Goal: Task Accomplishment & Management: Manage account settings

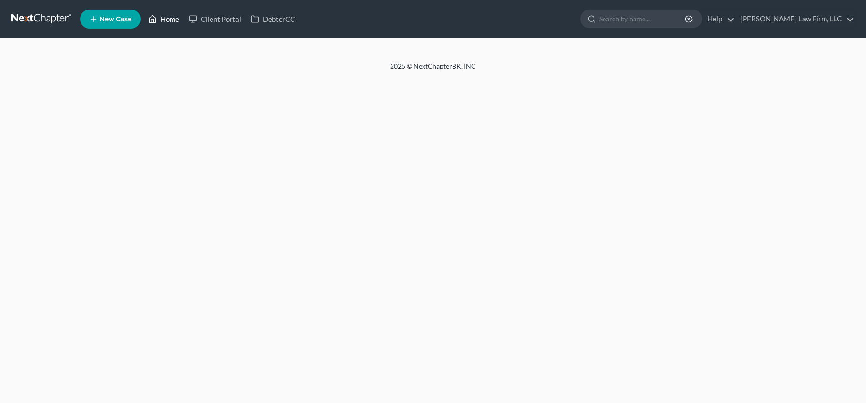
select select "4"
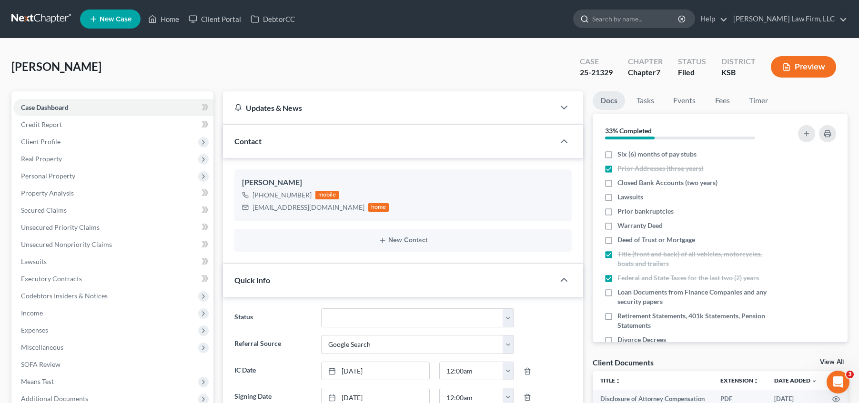
click at [667, 20] on input "search" at bounding box center [635, 19] width 87 height 18
click at [46, 23] on link at bounding box center [41, 18] width 61 height 17
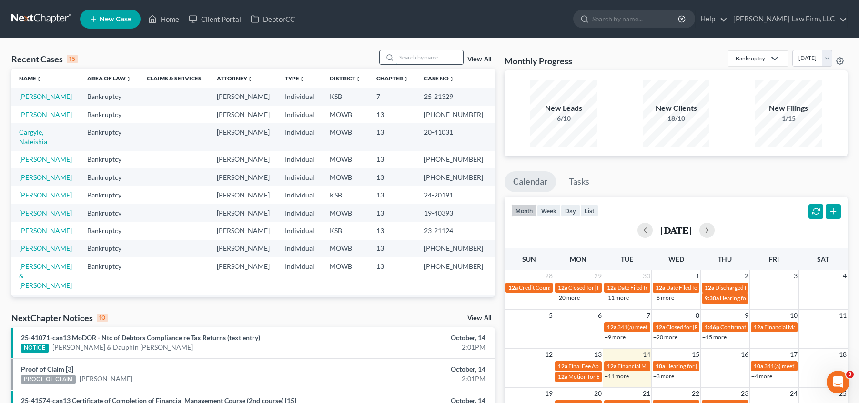
click at [418, 55] on input "search" at bounding box center [429, 57] width 67 height 14
type input "baylor"
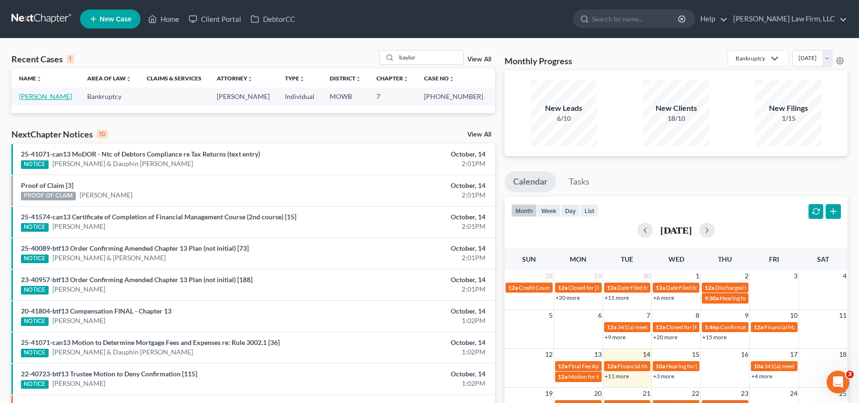
click at [50, 98] on link "[PERSON_NAME]" at bounding box center [45, 96] width 53 height 8
select select "4"
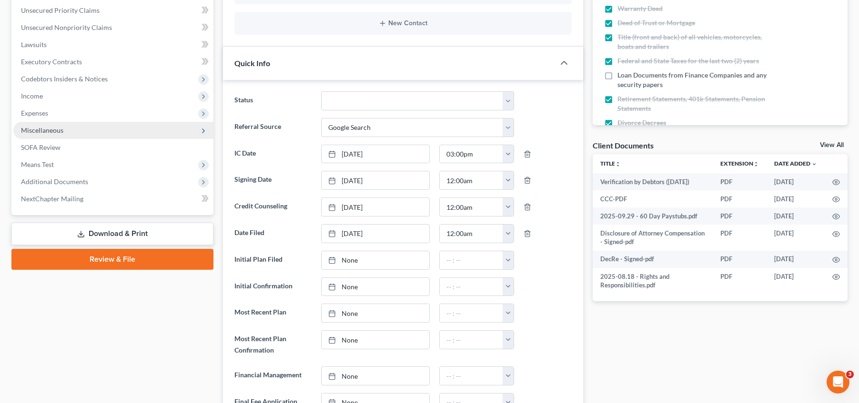
scroll to position [214, 0]
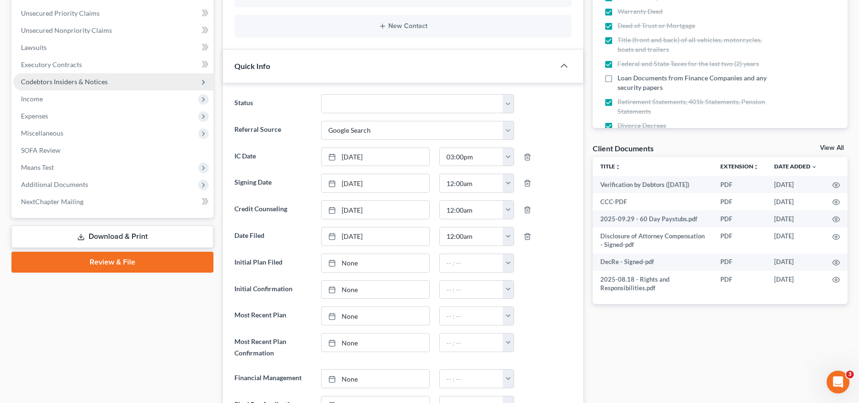
click at [92, 79] on span "Codebtors Insiders & Notices" at bounding box center [64, 82] width 87 height 8
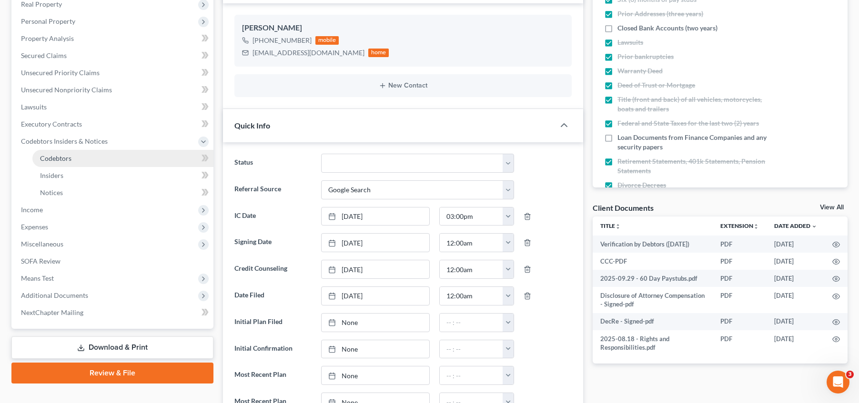
scroll to position [143, 0]
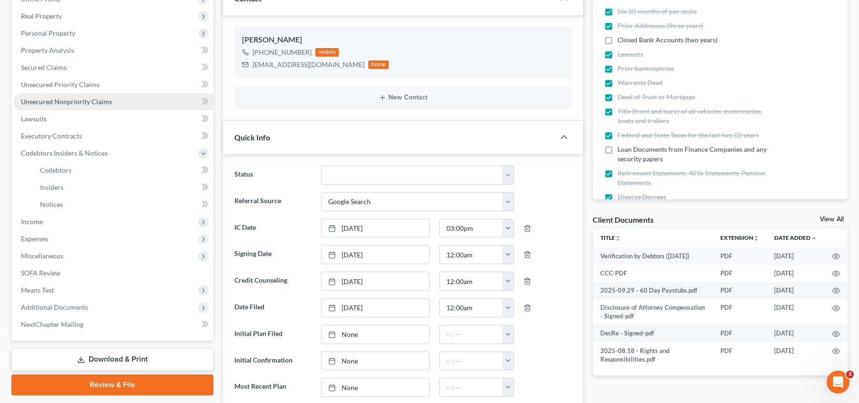
click at [98, 100] on span "Unsecured Nonpriority Claims" at bounding box center [66, 102] width 91 height 8
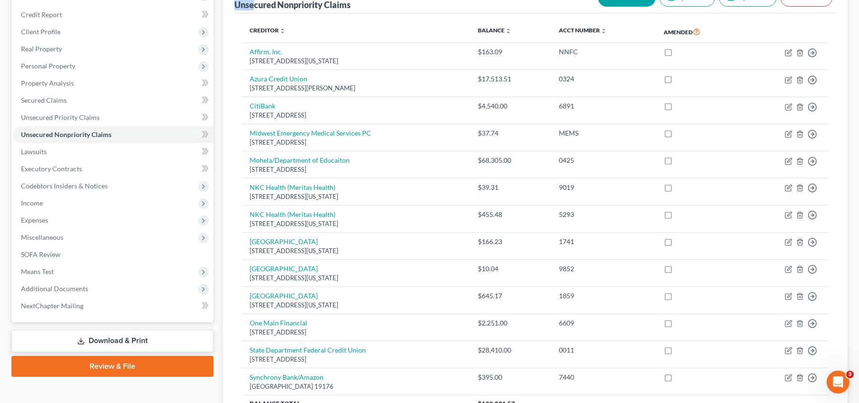
scroll to position [97, 0]
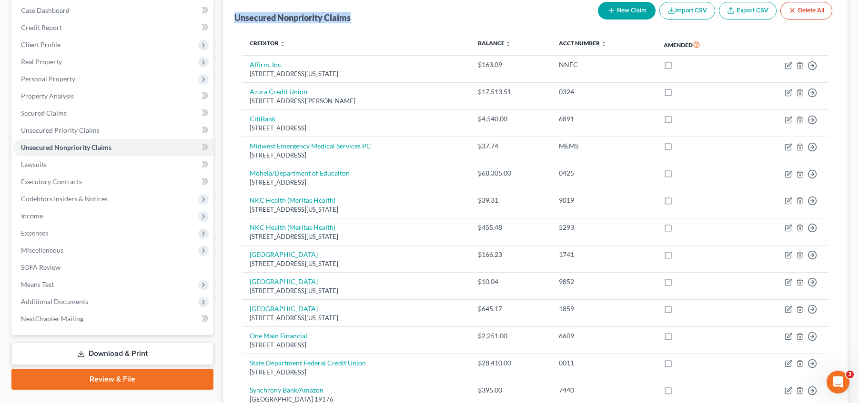
drag, startPoint x: 233, startPoint y: 8, endPoint x: 356, endPoint y: 18, distance: 122.8
click at [356, 18] on div "Unsecured Nonpriority Claims New Claim Import CSV Export CSV Delete All Credito…" at bounding box center [535, 219] width 624 height 451
click at [356, 18] on div "Unsecured Nonpriority Claims New Claim Import CSV Export CSV Delete All" at bounding box center [534, 10] width 601 height 32
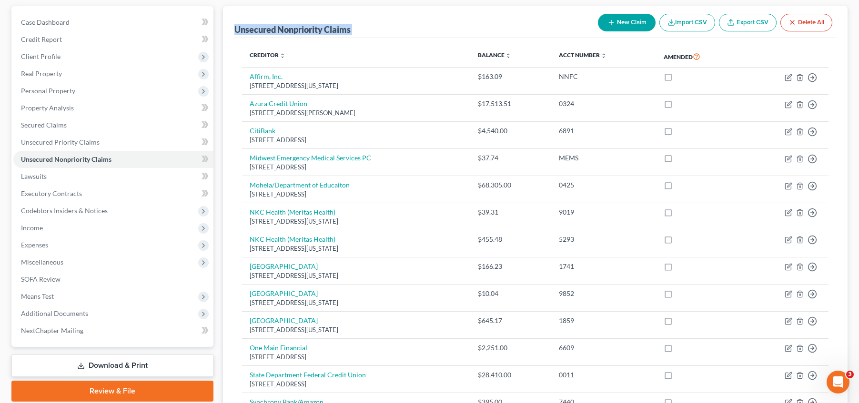
drag, startPoint x: 303, startPoint y: 13, endPoint x: 241, endPoint y: 8, distance: 61.7
click at [242, 9] on div "Unsecured Nonpriority Claims New Claim Import CSV Export CSV Delete All" at bounding box center [534, 22] width 601 height 32
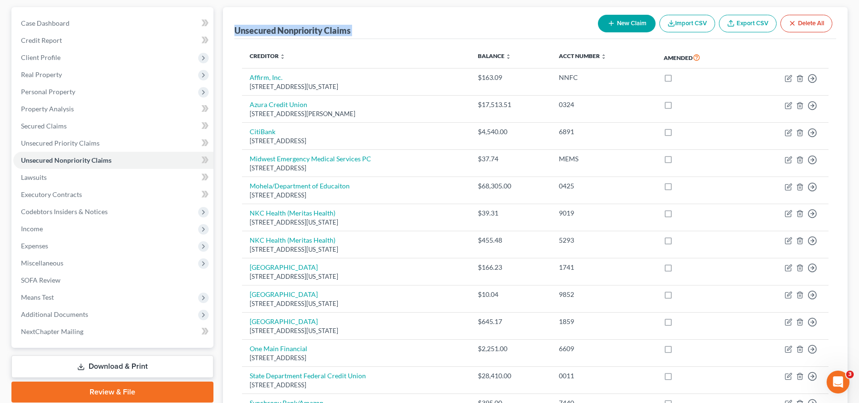
click at [231, 30] on div "Unsecured Nonpriority Claims New Claim Import CSV Export CSV Delete All Credito…" at bounding box center [535, 232] width 624 height 451
drag, startPoint x: 231, startPoint y: 30, endPoint x: 367, endPoint y: 43, distance: 136.3
click at [367, 43] on div "Unsecured Nonpriority Claims New Claim Import CSV Export CSV Delete All Credito…" at bounding box center [535, 232] width 624 height 451
click at [351, 30] on div "Unsecured Nonpriority Claims" at bounding box center [292, 30] width 116 height 11
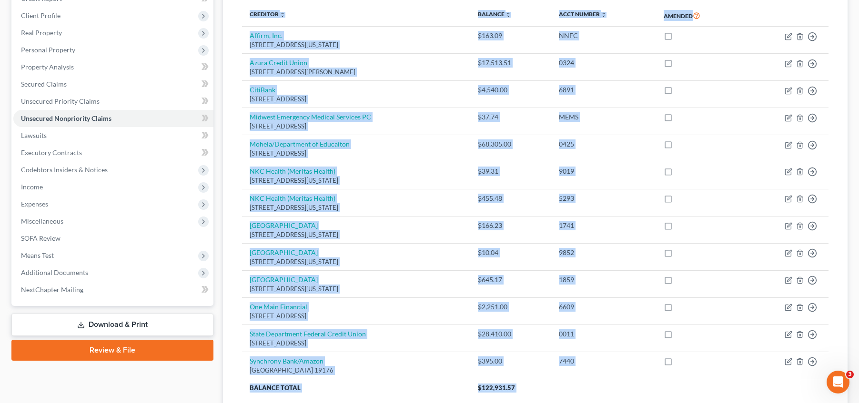
scroll to position [205, 0]
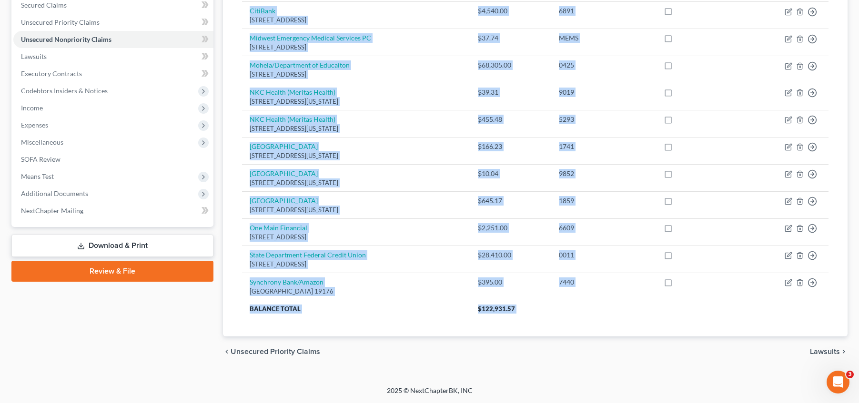
drag, startPoint x: 227, startPoint y: 25, endPoint x: 492, endPoint y: 377, distance: 440.3
click at [494, 377] on div "[PERSON_NAME] Upgraded Case [PHONE_NUMBER] Chapter Chapter 7 Status Filed Distr…" at bounding box center [429, 109] width 859 height 553
click at [360, 333] on div "Creditor expand_more expand_less unfold_more Balance expand_more expand_less un…" at bounding box center [534, 127] width 601 height 419
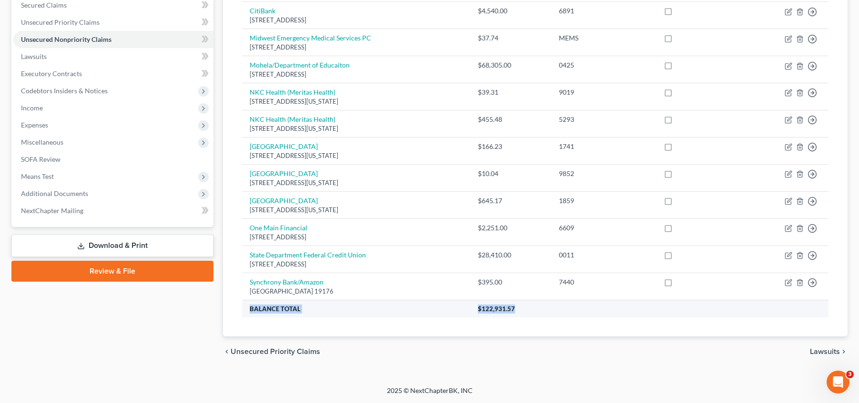
drag, startPoint x: 580, startPoint y: 312, endPoint x: 249, endPoint y: 309, distance: 331.0
click at [249, 309] on tr "Balance Total $122,931.57" at bounding box center [535, 308] width 586 height 17
click at [258, 312] on th "Balance Total" at bounding box center [356, 308] width 228 height 17
click at [242, 307] on th "Balance Total" at bounding box center [356, 308] width 228 height 17
drag, startPoint x: 243, startPoint y: 307, endPoint x: 580, endPoint y: 310, distance: 337.2
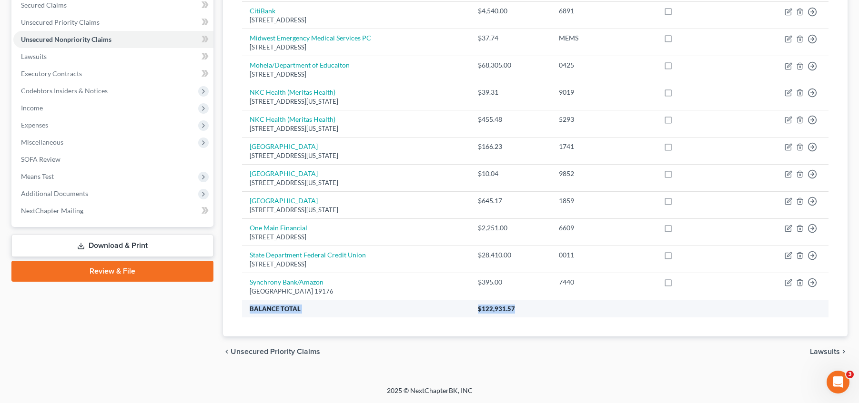
click at [580, 310] on tr "Balance Total $122,931.57" at bounding box center [535, 308] width 586 height 17
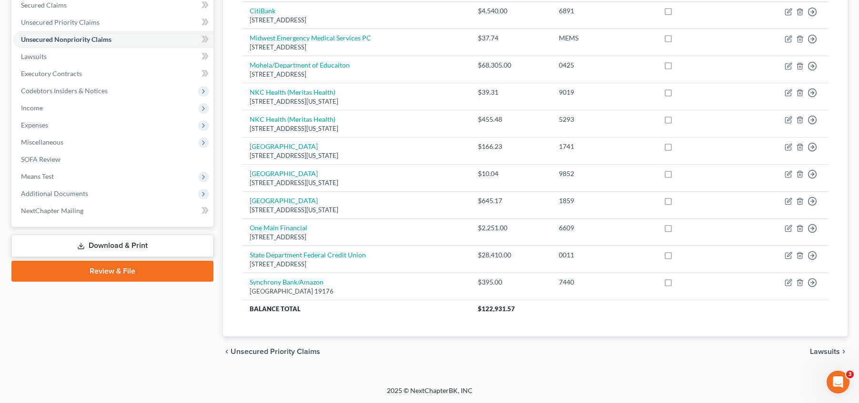
click at [377, 343] on div "chevron_left Unsecured Priority Claims Lawsuits chevron_right" at bounding box center [535, 352] width 624 height 30
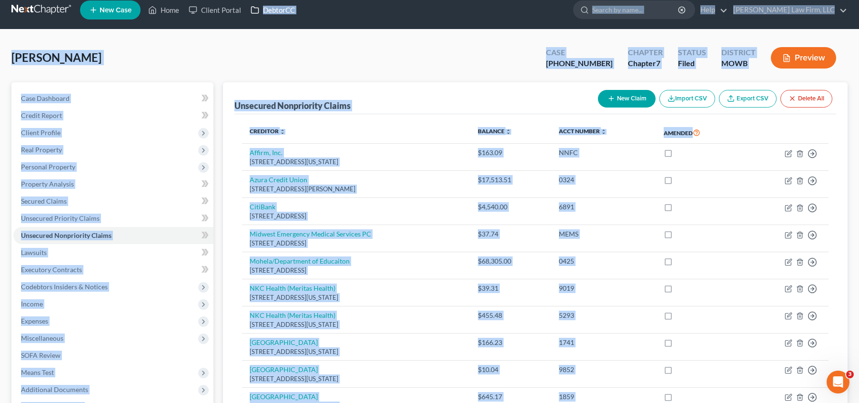
scroll to position [0, 0]
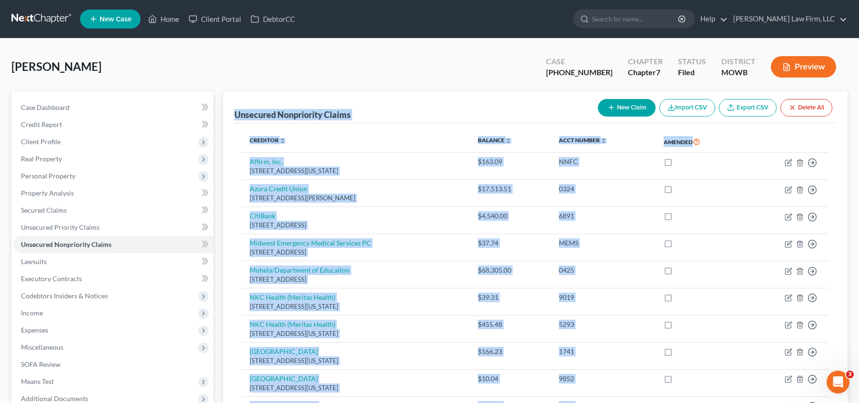
drag, startPoint x: 542, startPoint y: 310, endPoint x: 233, endPoint y: 104, distance: 371.7
click at [233, 104] on div "Unsecured Nonpriority Claims New Claim Import CSV Export CSV Delete All Credito…" at bounding box center [535, 316] width 624 height 451
click at [234, 110] on div "Unsecured Nonpriority Claims" at bounding box center [292, 114] width 116 height 11
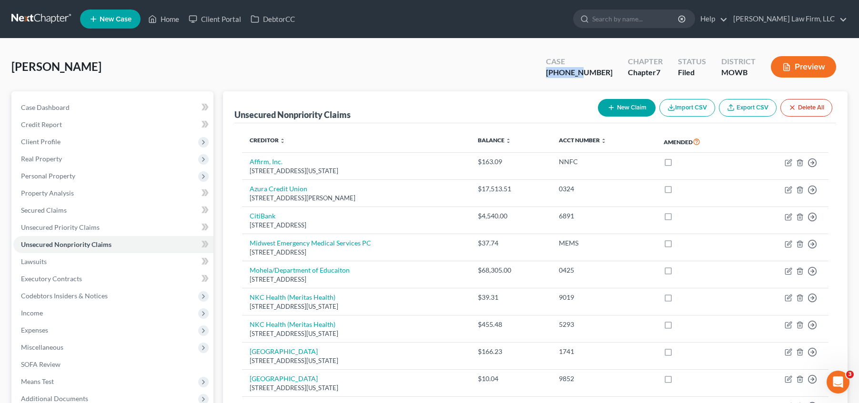
drag, startPoint x: 574, startPoint y: 70, endPoint x: 608, endPoint y: 75, distance: 34.1
click at [608, 75] on div "Case [PHONE_NUMBER]" at bounding box center [579, 68] width 82 height 28
click at [608, 73] on div "[PHONE_NUMBER]" at bounding box center [579, 72] width 67 height 11
drag, startPoint x: 606, startPoint y: 73, endPoint x: 571, endPoint y: 71, distance: 35.3
click at [571, 71] on div "Case [PHONE_NUMBER]" at bounding box center [579, 68] width 82 height 28
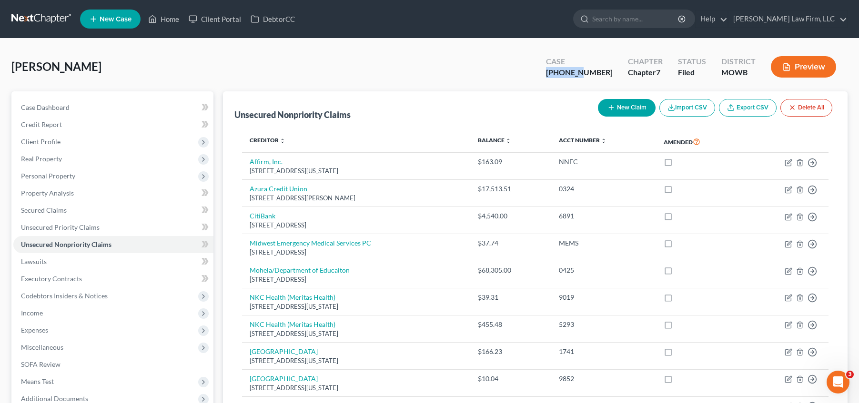
click at [571, 71] on div "Case [PHONE_NUMBER]" at bounding box center [579, 68] width 82 height 28
drag, startPoint x: 571, startPoint y: 71, endPoint x: 614, endPoint y: 73, distance: 43.4
click at [614, 73] on div "Case [PHONE_NUMBER]" at bounding box center [579, 68] width 82 height 28
drag, startPoint x: 614, startPoint y: 73, endPoint x: 575, endPoint y: 75, distance: 39.1
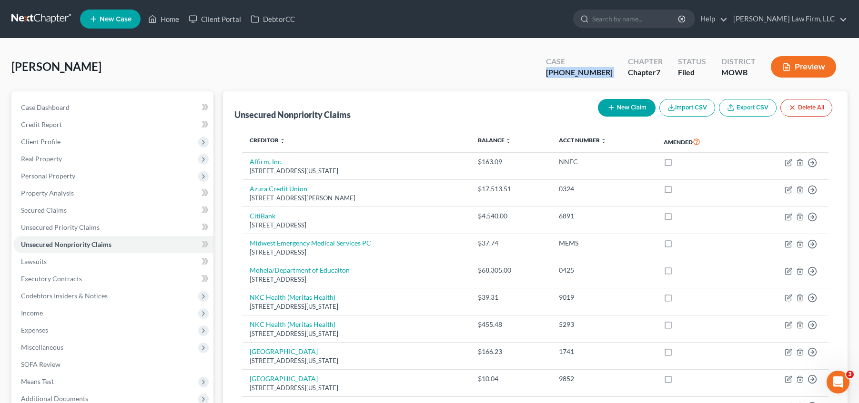
click at [575, 75] on div "Case [PHONE_NUMBER]" at bounding box center [579, 68] width 82 height 28
click at [574, 75] on div "[PHONE_NUMBER]" at bounding box center [579, 72] width 67 height 11
drag, startPoint x: 573, startPoint y: 75, endPoint x: 612, endPoint y: 74, distance: 39.1
click at [612, 74] on div "[PHONE_NUMBER]" at bounding box center [579, 72] width 67 height 11
drag, startPoint x: 433, startPoint y: 51, endPoint x: 307, endPoint y: 126, distance: 146.7
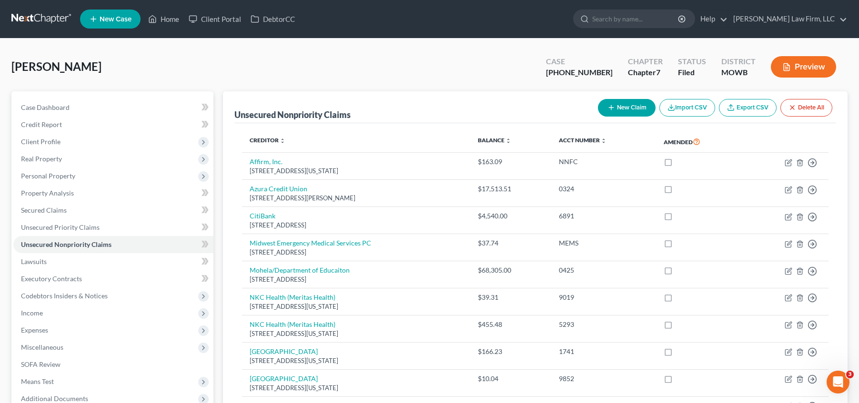
click at [433, 51] on div "[PERSON_NAME] Upgraded Case [PHONE_NUMBER] Chapter Chapter 7 Status Filed Distr…" at bounding box center [429, 70] width 836 height 41
click at [45, 105] on span "Case Dashboard" at bounding box center [45, 107] width 49 height 8
select select "4"
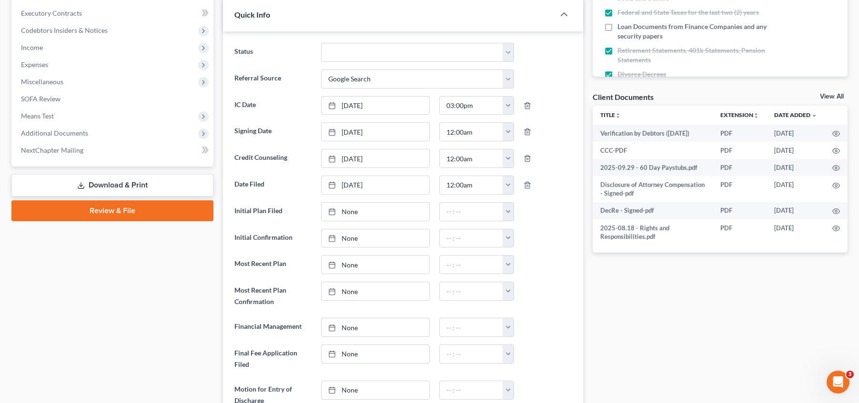
scroll to position [274, 0]
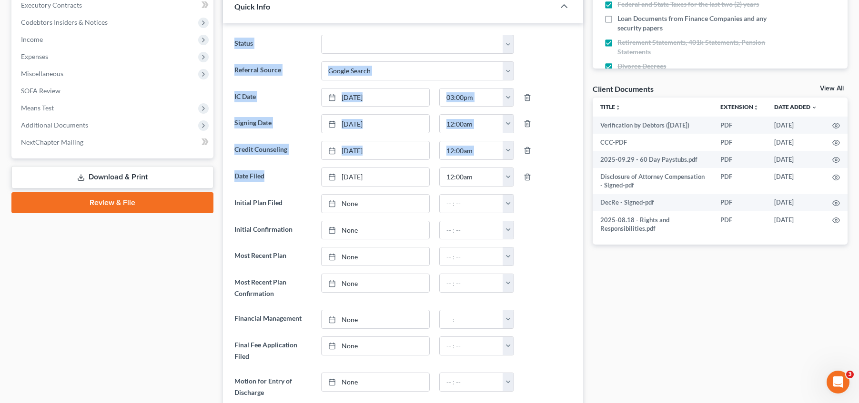
drag, startPoint x: 269, startPoint y: 176, endPoint x: 232, endPoint y: 40, distance: 141.1
click at [234, 40] on ng-include "Status Closed Discharged Dismissed Filed In Progress Lead Lost Lead Ready to Fi…" at bounding box center [403, 284] width 338 height 499
click at [232, 40] on label "Status" at bounding box center [273, 44] width 87 height 19
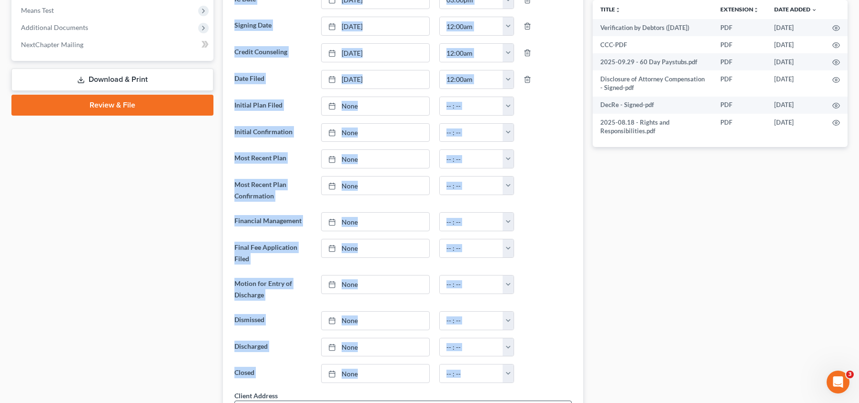
scroll to position [418, 0]
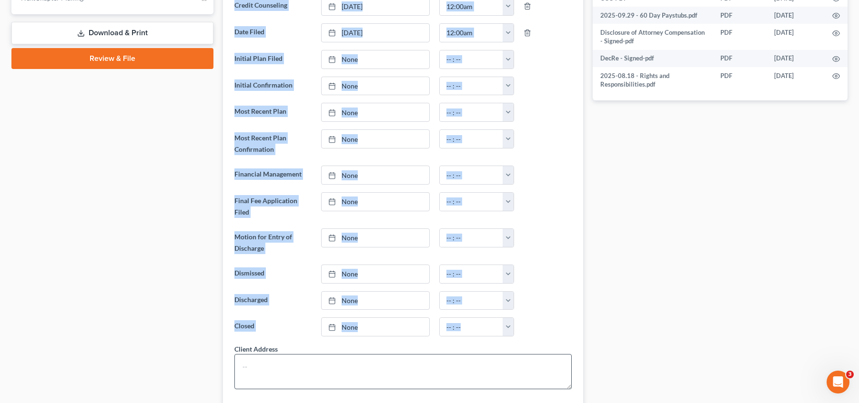
drag, startPoint x: 232, startPoint y: 40, endPoint x: 483, endPoint y: 363, distance: 409.4
click at [504, 367] on ng-include "Status Closed Discharged Dismissed Filed In Progress Lead Lost Lead Ready to Fi…" at bounding box center [403, 139] width 338 height 499
click at [303, 351] on div "Client Address" at bounding box center [403, 366] width 338 height 45
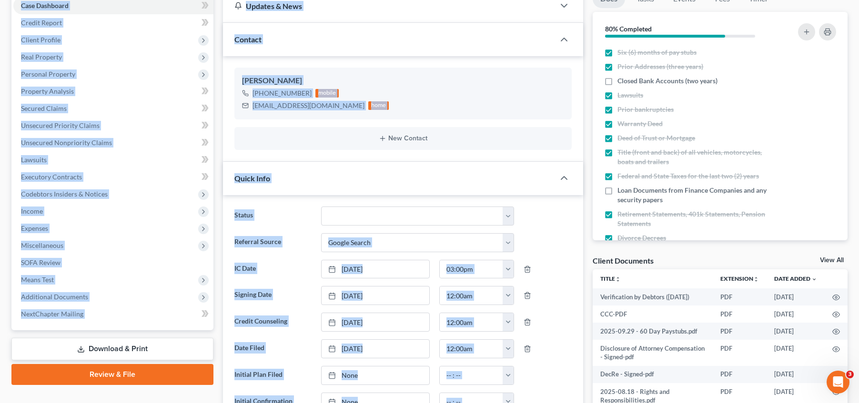
scroll to position [0, 0]
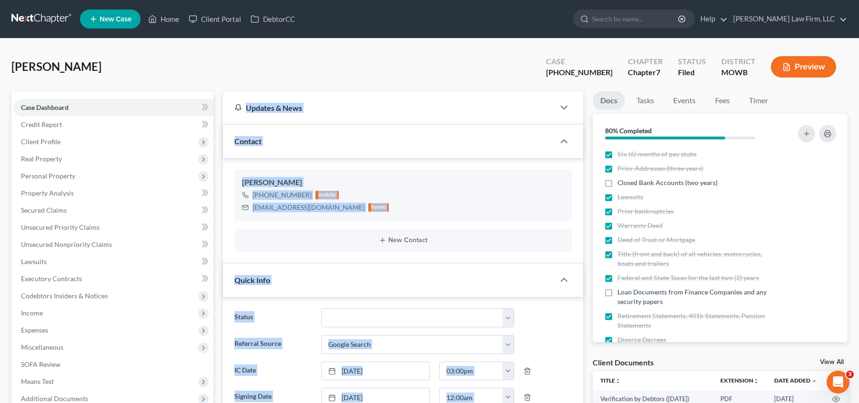
drag, startPoint x: 290, startPoint y: 345, endPoint x: 234, endPoint y: 99, distance: 252.6
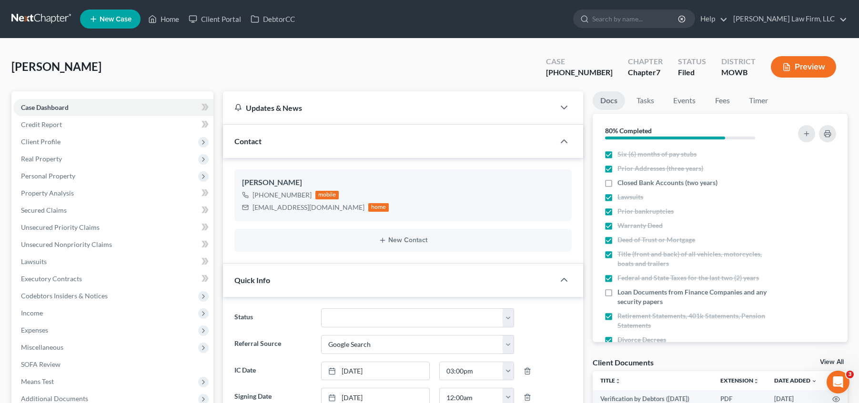
drag, startPoint x: 5, startPoint y: 63, endPoint x: 99, endPoint y: 74, distance: 94.5
click at [169, 58] on div "[PERSON_NAME] Upgraded Case [PHONE_NUMBER] Chapter Chapter 7 Status Filed Distr…" at bounding box center [429, 70] width 836 height 41
click at [258, 66] on div "[PERSON_NAME] Upgraded Case [PHONE_NUMBER] Chapter Chapter 7 Status Filed Distr…" at bounding box center [429, 70] width 836 height 41
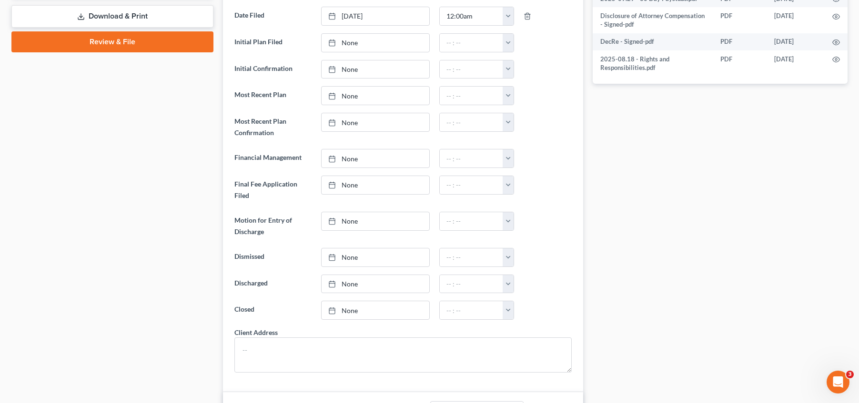
scroll to position [660, 0]
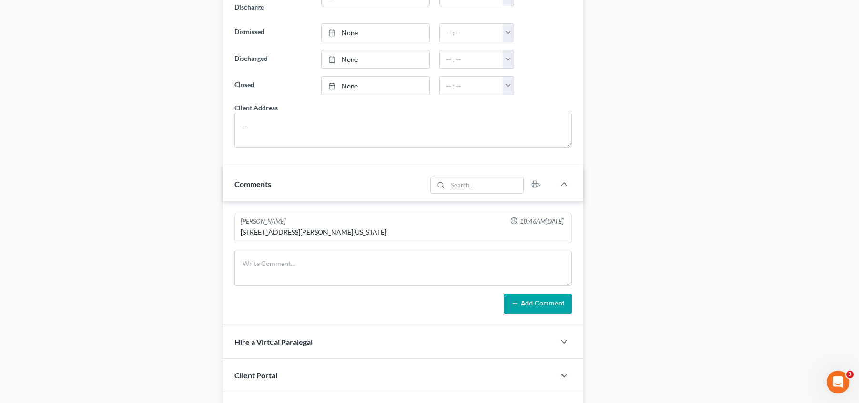
drag, startPoint x: 216, startPoint y: 71, endPoint x: 482, endPoint y: 247, distance: 319.0
click at [482, 247] on div "[PERSON_NAME] Upgraded Case [PHONE_NUMBER] Chapter Chapter 7 Status Filed Distr…" at bounding box center [429, 34] width 836 height 1288
click at [654, 231] on div "Docs Tasks Events Fees Timer 80% Completed Nothing here yet! Six (6) months of …" at bounding box center [720, 51] width 264 height 1239
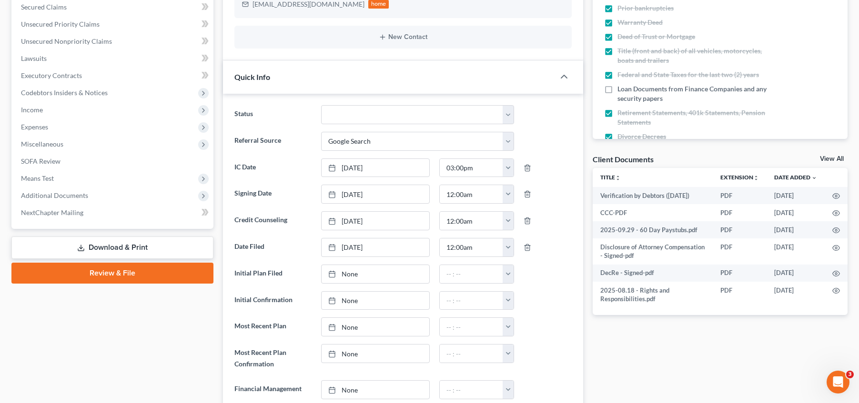
scroll to position [40, 0]
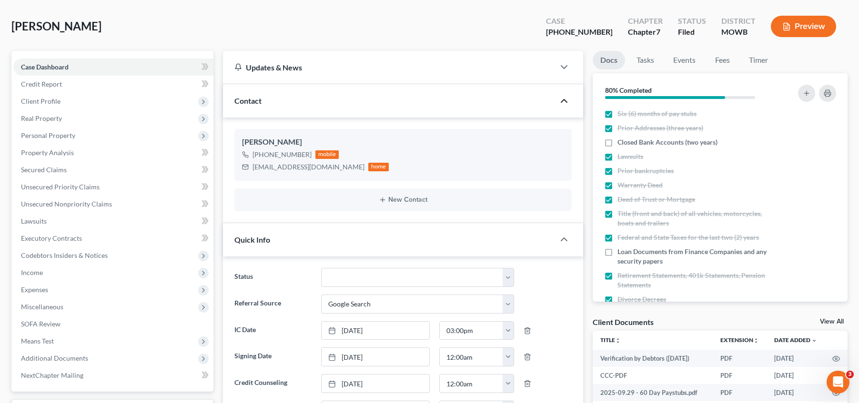
click at [565, 100] on icon "button" at bounding box center [563, 100] width 11 height 11
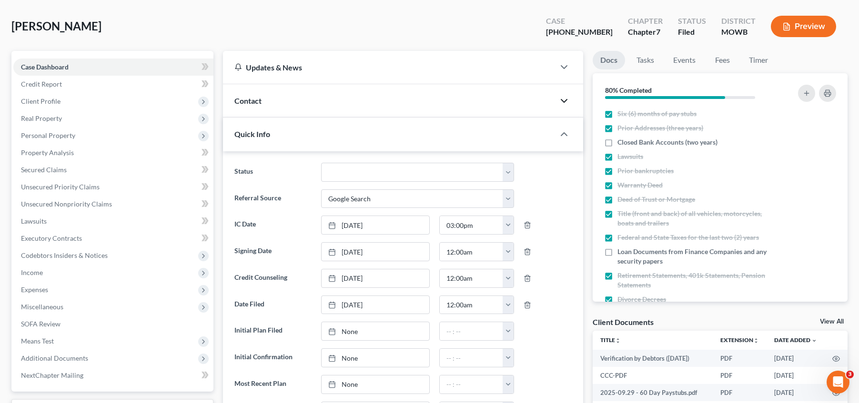
click at [562, 99] on icon "button" at bounding box center [563, 100] width 11 height 11
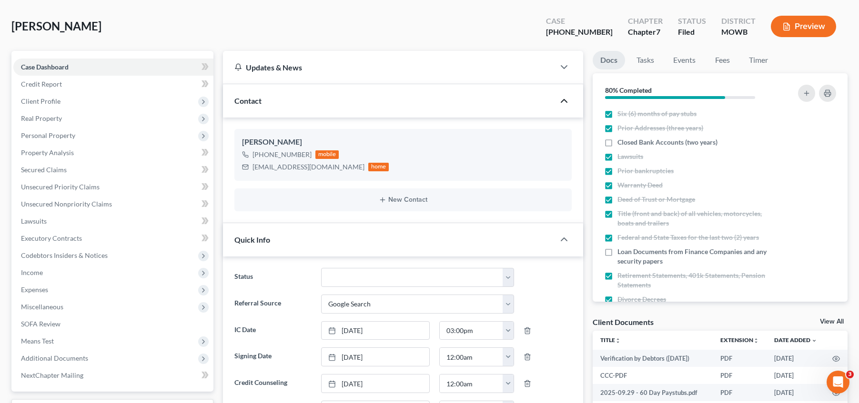
drag, startPoint x: 12, startPoint y: 29, endPoint x: 96, endPoint y: 33, distance: 83.4
click at [94, 29] on div "[PERSON_NAME] Upgraded Case [PHONE_NUMBER] Chapter Chapter 7 Status Filed Distr…" at bounding box center [429, 30] width 836 height 41
click at [90, 23] on div "[PERSON_NAME] Upgraded Case [PHONE_NUMBER] Chapter Chapter 7 Status Filed Distr…" at bounding box center [429, 30] width 836 height 41
click at [88, 23] on div "[PERSON_NAME] Upgraded Case [PHONE_NUMBER] Chapter Chapter 7 Status Filed Distr…" at bounding box center [429, 30] width 836 height 41
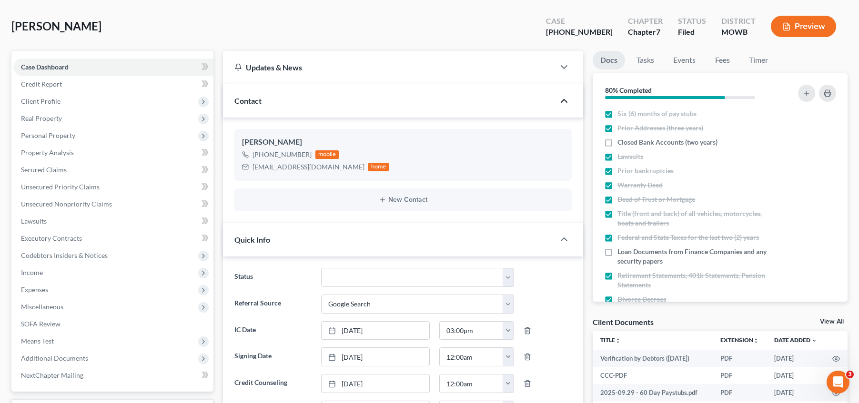
click at [84, 23] on span "[PERSON_NAME]" at bounding box center [56, 26] width 90 height 14
drag, startPoint x: 88, startPoint y: 26, endPoint x: 7, endPoint y: 22, distance: 81.0
click at [15, 27] on span "[PERSON_NAME]" at bounding box center [56, 26] width 90 height 14
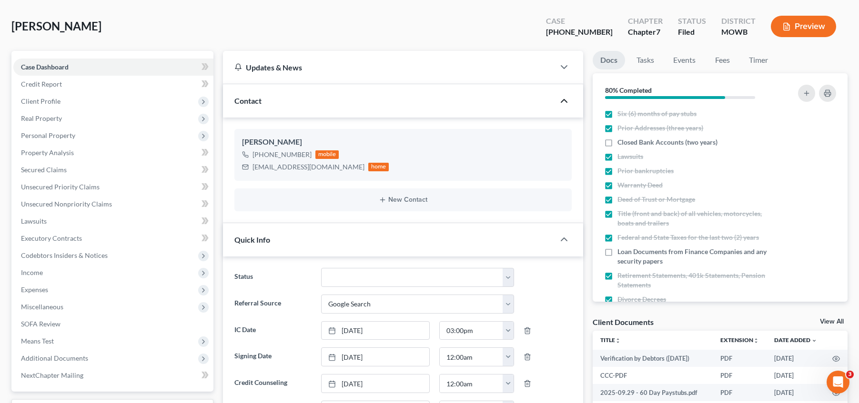
drag, startPoint x: 26, startPoint y: 26, endPoint x: 35, endPoint y: 26, distance: 8.6
click at [27, 26] on span "[PERSON_NAME]" at bounding box center [56, 26] width 90 height 14
click at [51, 28] on span "[PERSON_NAME]" at bounding box center [56, 26] width 90 height 14
drag, startPoint x: 86, startPoint y: 28, endPoint x: 14, endPoint y: 24, distance: 72.5
click at [14, 24] on span "[PERSON_NAME]" at bounding box center [56, 26] width 90 height 14
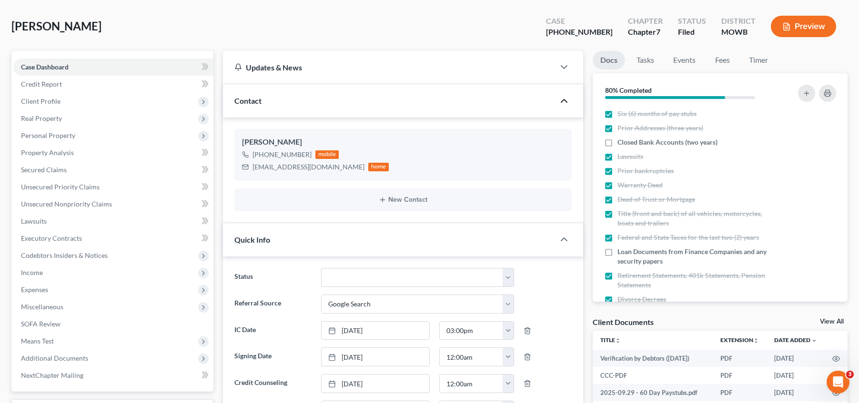
click at [14, 24] on span "[PERSON_NAME]" at bounding box center [56, 26] width 90 height 14
drag, startPoint x: 14, startPoint y: 24, endPoint x: 108, endPoint y: 35, distance: 94.9
click at [108, 35] on div "[PERSON_NAME] Upgraded Case [PHONE_NUMBER] Chapter Chapter 7 Status Filed Distr…" at bounding box center [429, 30] width 836 height 41
click at [92, 25] on div "[PERSON_NAME] Upgraded Case [PHONE_NUMBER] Chapter Chapter 7 Status Filed Distr…" at bounding box center [429, 30] width 836 height 41
drag, startPoint x: 90, startPoint y: 25, endPoint x: 4, endPoint y: 22, distance: 86.2
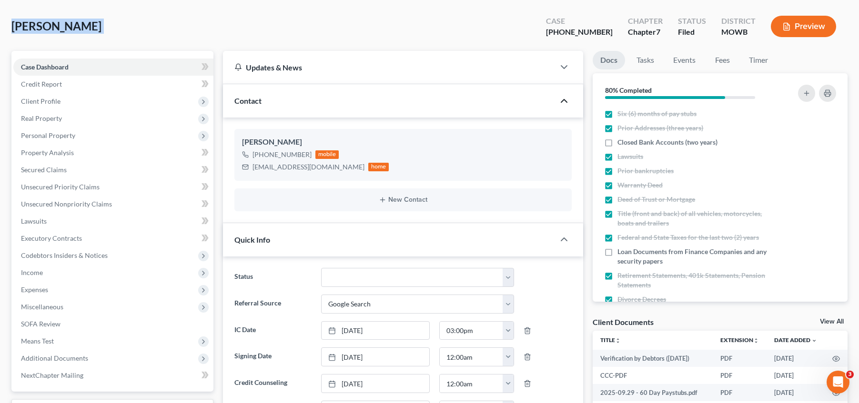
click at [13, 23] on span "[PERSON_NAME]" at bounding box center [56, 26] width 90 height 14
click at [43, 25] on span "[PERSON_NAME]" at bounding box center [56, 26] width 90 height 14
drag, startPoint x: 42, startPoint y: 25, endPoint x: 82, endPoint y: 31, distance: 40.6
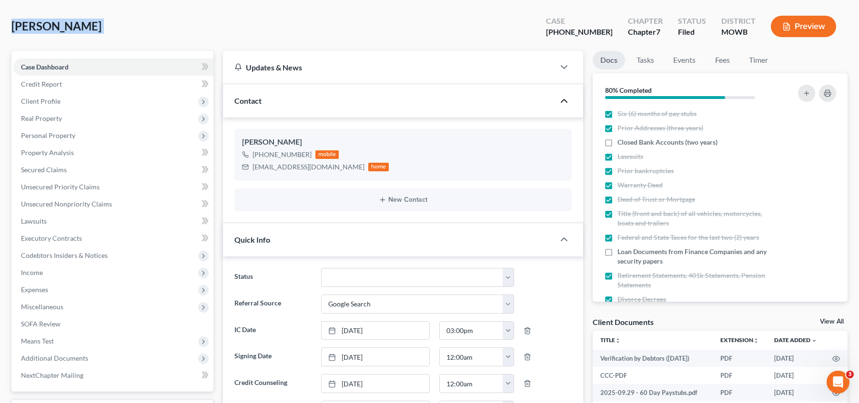
click at [82, 31] on span "[PERSON_NAME]" at bounding box center [56, 26] width 90 height 14
click at [96, 25] on div "[PERSON_NAME] Upgraded Case [PHONE_NUMBER] Chapter Chapter 7 Status Filed Distr…" at bounding box center [429, 30] width 836 height 41
drag, startPoint x: 87, startPoint y: 24, endPoint x: 11, endPoint y: 16, distance: 76.6
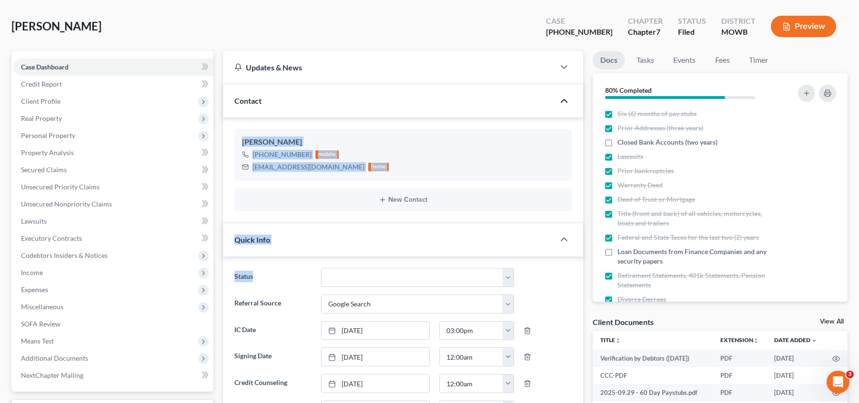
drag, startPoint x: 241, startPoint y: 140, endPoint x: 530, endPoint y: 276, distance: 318.3
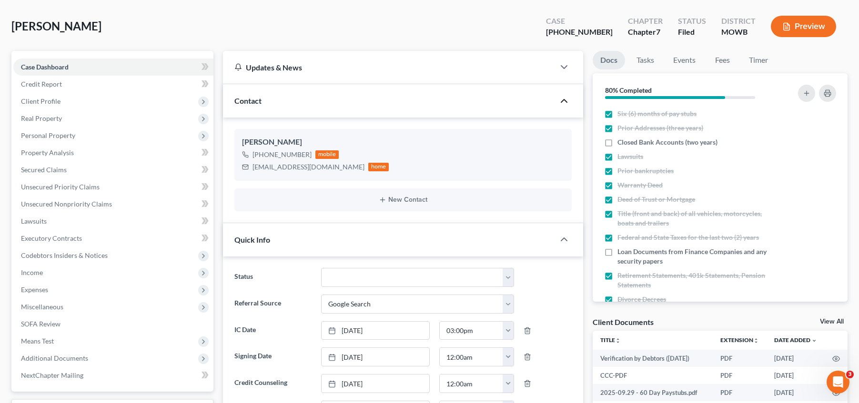
click at [546, 307] on div "Referral Source Select Word Of Mouth Previous Clients Direct Mail Website Googl…" at bounding box center [403, 304] width 347 height 19
drag, startPoint x: 550, startPoint y: 308, endPoint x: 200, endPoint y: 49, distance: 434.7
drag, startPoint x: 97, startPoint y: 37, endPoint x: 3, endPoint y: 27, distance: 94.3
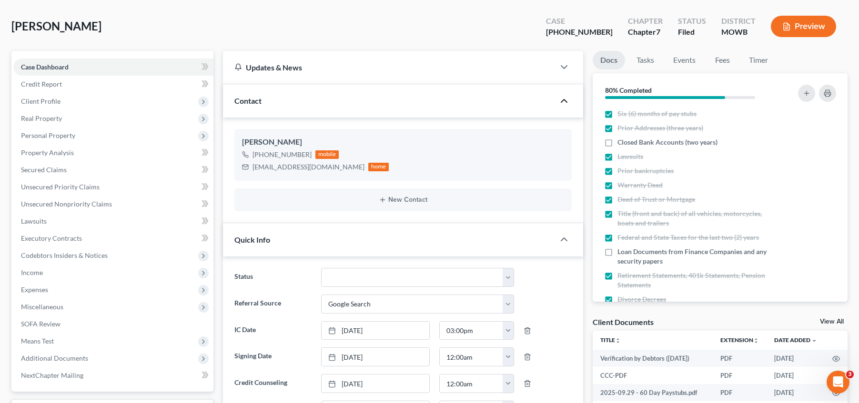
click at [12, 23] on span "[PERSON_NAME]" at bounding box center [56, 26] width 90 height 14
drag, startPoint x: 10, startPoint y: 23, endPoint x: 117, endPoint y: 31, distance: 106.5
click at [110, 30] on div "[PERSON_NAME] Upgraded Case [PHONE_NUMBER] Chapter Chapter 7 Status Filed Distr…" at bounding box center [429, 30] width 836 height 41
drag, startPoint x: 108, startPoint y: 30, endPoint x: 15, endPoint y: 26, distance: 92.5
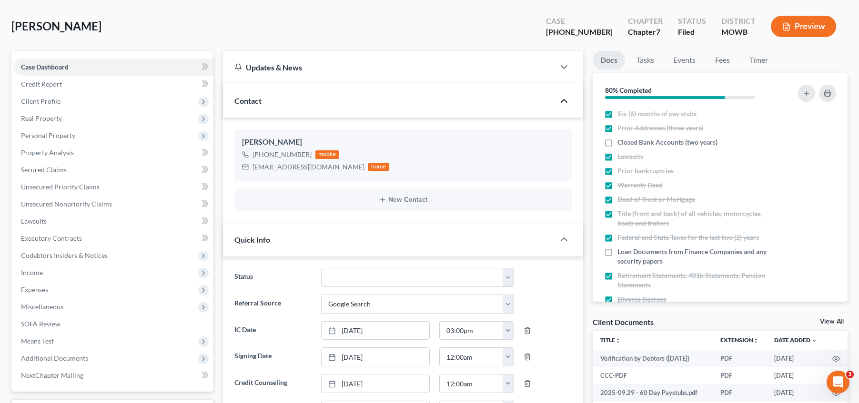
click at [15, 26] on div "[PERSON_NAME] Upgraded Case [PHONE_NUMBER] Chapter Chapter 7 Status Filed Distr…" at bounding box center [429, 30] width 836 height 41
click at [12, 25] on span "[PERSON_NAME]" at bounding box center [56, 26] width 90 height 14
drag, startPoint x: 9, startPoint y: 25, endPoint x: 110, endPoint y: 40, distance: 101.6
click at [103, 38] on div "[PERSON_NAME] Upgraded Case [PHONE_NUMBER] Chapter Chapter 7 Status Filed Distr…" at bounding box center [429, 30] width 836 height 41
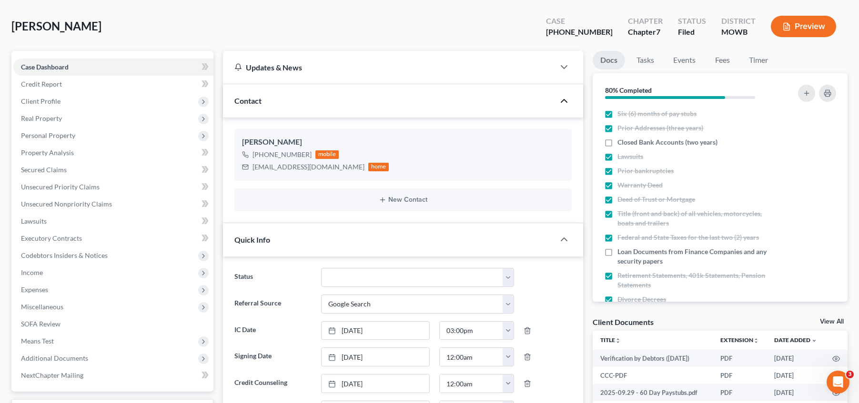
click at [97, 28] on div "[PERSON_NAME] Upgraded Case [PHONE_NUMBER] Chapter Chapter 7 Status Filed Distr…" at bounding box center [429, 30] width 836 height 41
drag, startPoint x: 97, startPoint y: 28, endPoint x: 17, endPoint y: 25, distance: 80.1
click at [17, 25] on div "[PERSON_NAME] Upgraded Case [PHONE_NUMBER] Chapter Chapter 7 Status Filed Distr…" at bounding box center [429, 30] width 836 height 41
click at [14, 25] on span "[PERSON_NAME]" at bounding box center [56, 26] width 90 height 14
drag, startPoint x: 12, startPoint y: 25, endPoint x: 106, endPoint y: 20, distance: 94.0
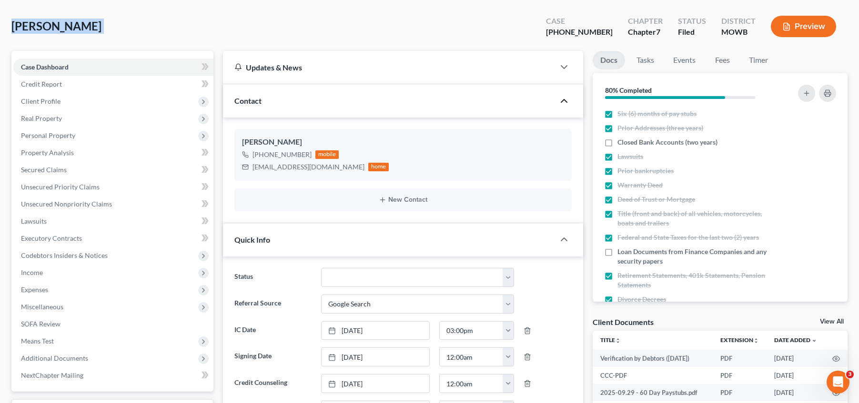
click at [107, 20] on div "[PERSON_NAME] Upgraded Case [PHONE_NUMBER] Chapter Chapter 7 Status Filed Distr…" at bounding box center [429, 30] width 836 height 41
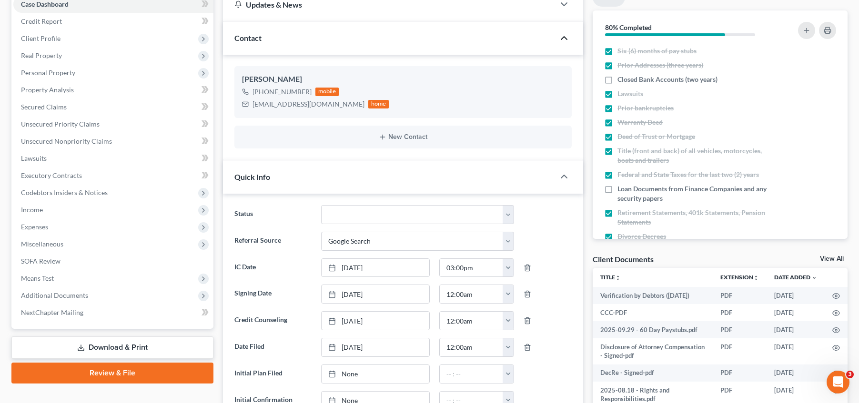
scroll to position [112, 0]
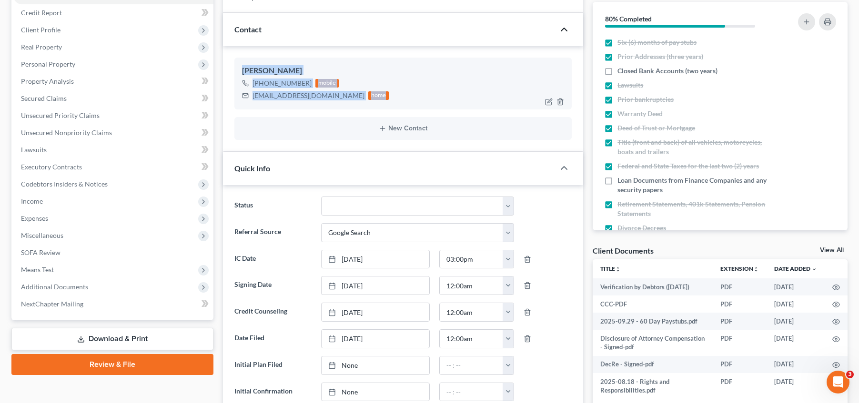
drag, startPoint x: 234, startPoint y: 70, endPoint x: 358, endPoint y: 100, distance: 128.0
click at [358, 100] on div "[PERSON_NAME] [PHONE_NUMBER] mobile [EMAIL_ADDRESS][DOMAIN_NAME] home" at bounding box center [403, 83] width 338 height 51
click at [351, 49] on div "[PERSON_NAME] [PHONE_NUMBER] mobile [EMAIL_ADDRESS][DOMAIN_NAME] home New Conta…" at bounding box center [403, 98] width 361 height 105
click at [357, 35] on div "Contact" at bounding box center [389, 29] width 332 height 33
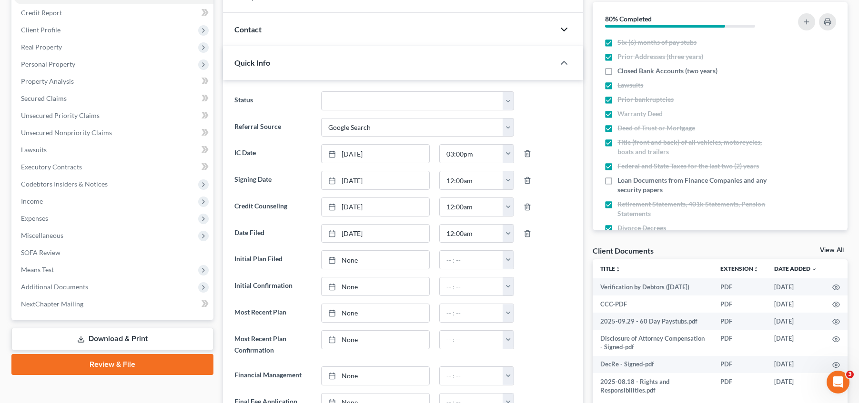
click at [354, 34] on div "Contact" at bounding box center [389, 29] width 332 height 33
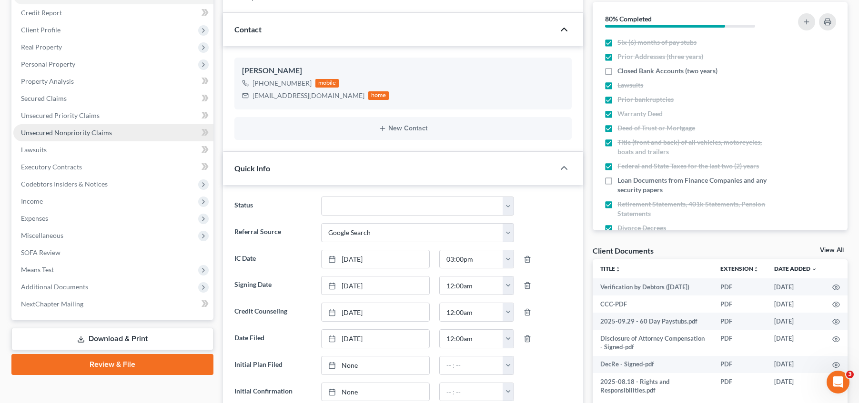
click at [150, 131] on link "Unsecured Nonpriority Claims" at bounding box center [113, 132] width 200 height 17
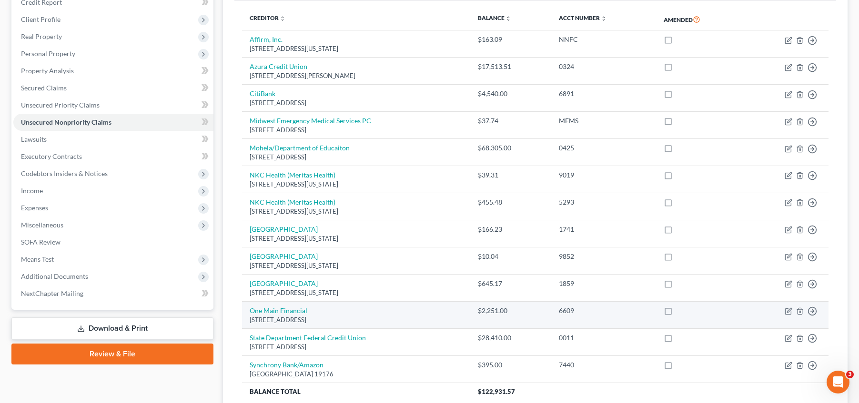
scroll to position [122, 0]
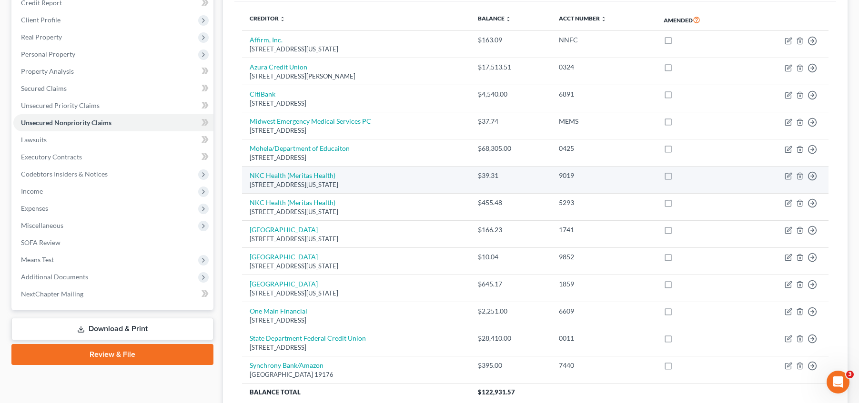
drag, startPoint x: 359, startPoint y: 213, endPoint x: 245, endPoint y: 175, distance: 119.6
click at [245, 175] on tbody "Affirm, Inc. [STREET_ADDRESS][US_STATE] $163.09 NNFC Move to D Move to E Move t…" at bounding box center [535, 216] width 586 height 370
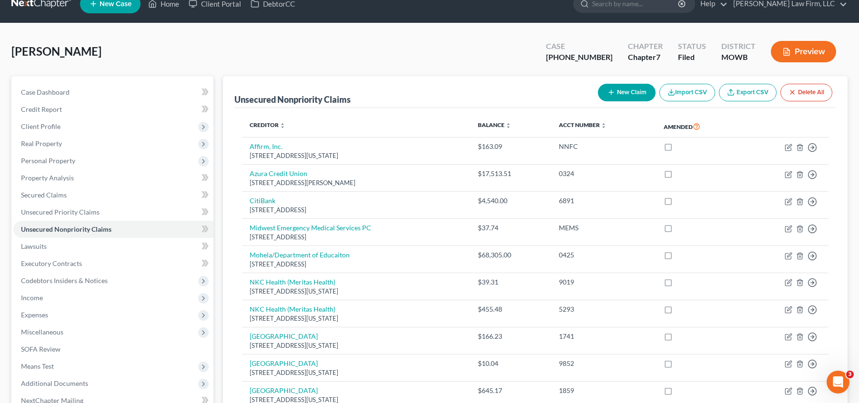
scroll to position [15, 0]
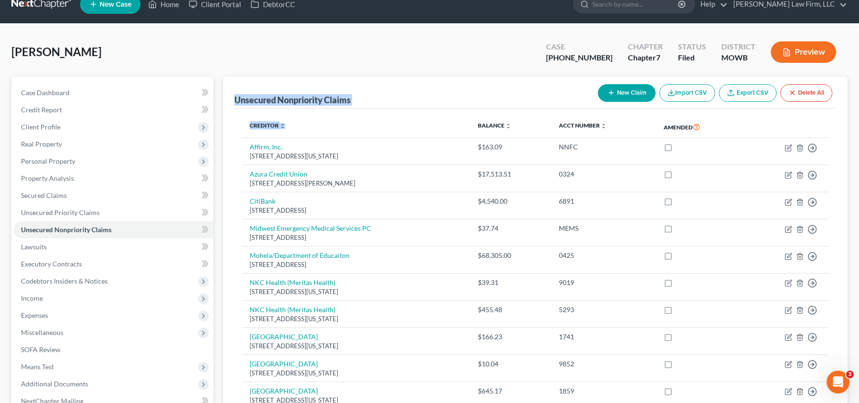
drag, startPoint x: 235, startPoint y: 98, endPoint x: 301, endPoint y: 119, distance: 69.9
click at [301, 119] on div "Unsecured Nonpriority Claims New Claim Import CSV Export CSV Delete All Credito…" at bounding box center [535, 302] width 624 height 451
click at [308, 127] on th "Creditor expand_more expand_less unfold_more" at bounding box center [356, 127] width 228 height 22
drag, startPoint x: 307, startPoint y: 127, endPoint x: 234, endPoint y: 100, distance: 77.3
click at [235, 100] on div "Unsecured Nonpriority Claims New Claim Import CSV Export CSV Delete All Credito…" at bounding box center [535, 302] width 624 height 451
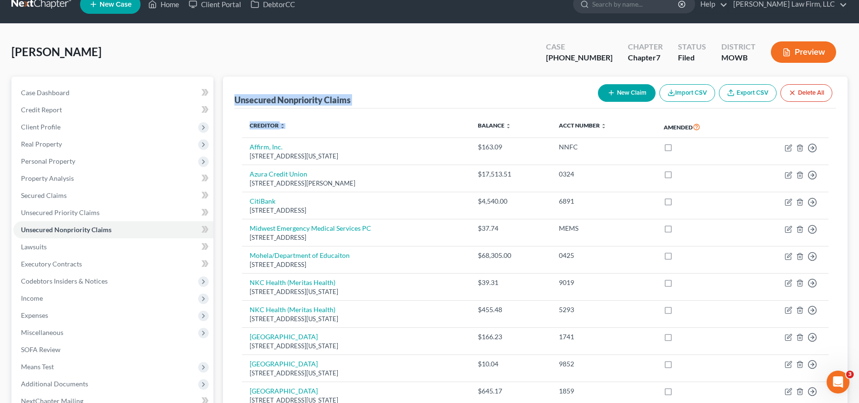
click at [230, 99] on div "Unsecured Nonpriority Claims New Claim Import CSV Export CSV Delete All Credito…" at bounding box center [535, 302] width 624 height 451
drag, startPoint x: 231, startPoint y: 99, endPoint x: 293, endPoint y: 124, distance: 67.3
click at [293, 124] on div "Unsecured Nonpriority Claims New Claim Import CSV Export CSV Delete All Credito…" at bounding box center [535, 302] width 624 height 451
click at [304, 127] on th "Creditor expand_more expand_less unfold_more" at bounding box center [356, 127] width 228 height 22
drag, startPoint x: 304, startPoint y: 127, endPoint x: 234, endPoint y: 96, distance: 77.2
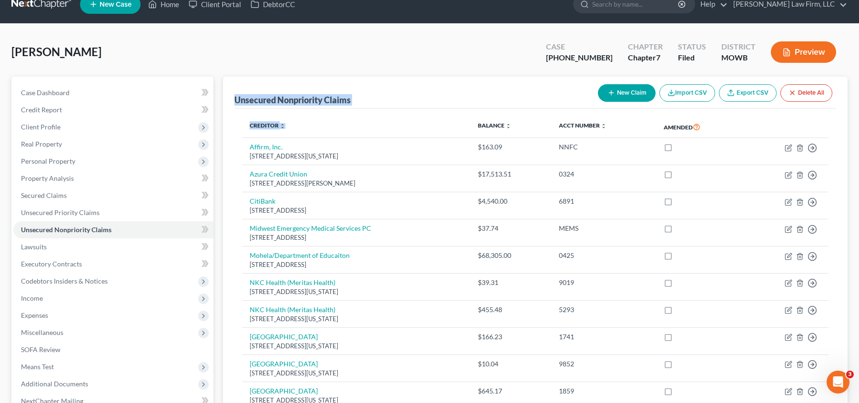
click at [234, 96] on div "Unsecured Nonpriority Claims New Claim Import CSV Export CSV Delete All Credito…" at bounding box center [535, 302] width 624 height 451
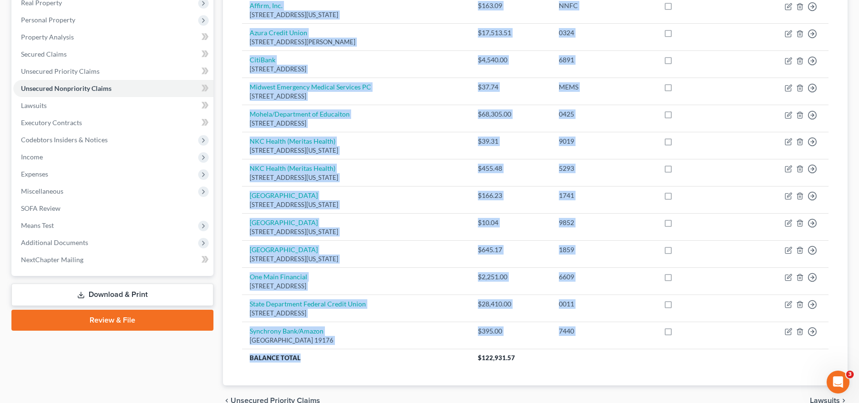
scroll to position [0, 0]
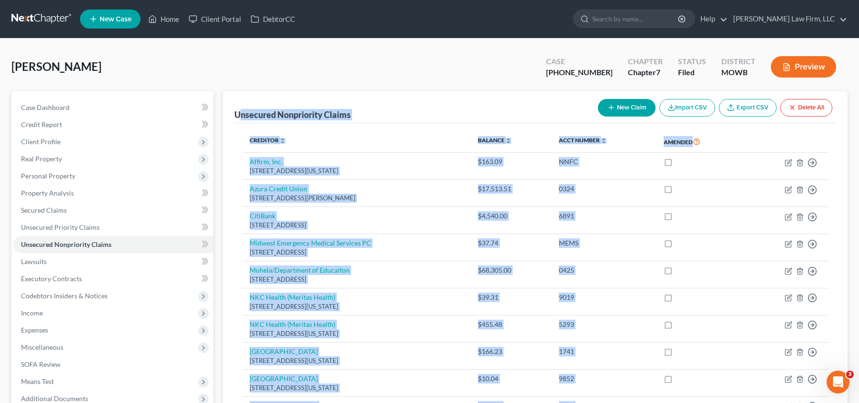
drag, startPoint x: 315, startPoint y: 315, endPoint x: 235, endPoint y: 110, distance: 220.7
click at [239, 110] on div "Unsecured Nonpriority Claims New Claim Import CSV Export CSV Delete All Credito…" at bounding box center [535, 316] width 624 height 451
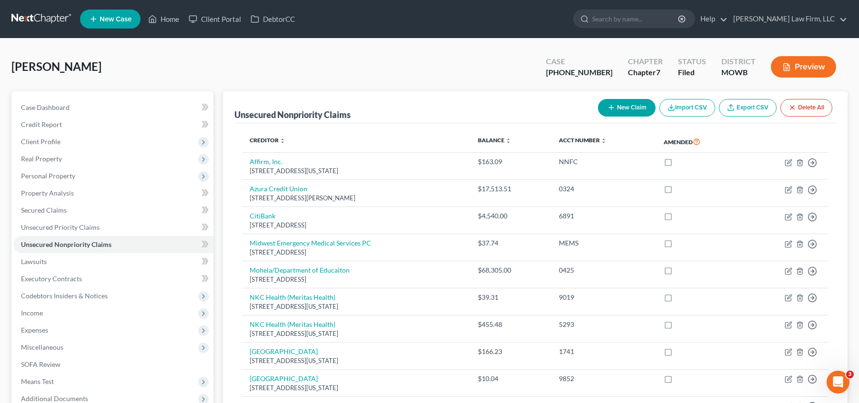
click at [233, 110] on div "Unsecured Nonpriority Claims New Claim Import CSV Export CSV Delete All Credito…" at bounding box center [535, 316] width 624 height 451
drag, startPoint x: 233, startPoint y: 115, endPoint x: 301, endPoint y: 140, distance: 72.9
click at [301, 140] on div "Unsecured Nonpriority Claims New Claim Import CSV Export CSV Delete All Credito…" at bounding box center [535, 316] width 624 height 451
click at [301, 143] on th "Creditor expand_more expand_less unfold_more" at bounding box center [356, 142] width 228 height 22
drag, startPoint x: 300, startPoint y: 143, endPoint x: 232, endPoint y: 116, distance: 73.1
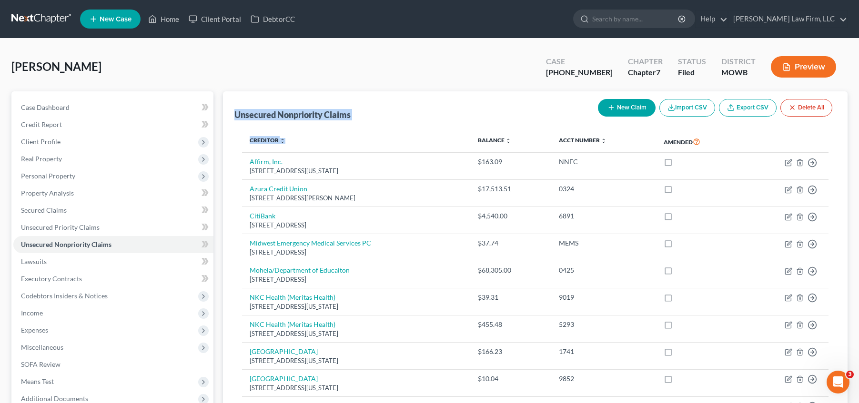
click at [232, 116] on div "Unsecured Nonpriority Claims New Claim Import CSV Export CSV Delete All Credito…" at bounding box center [535, 316] width 624 height 451
drag, startPoint x: 232, startPoint y: 114, endPoint x: 310, endPoint y: 145, distance: 83.7
click at [310, 145] on div "Unsecured Nonpriority Claims New Claim Import CSV Export CSV Delete All Credito…" at bounding box center [535, 316] width 624 height 451
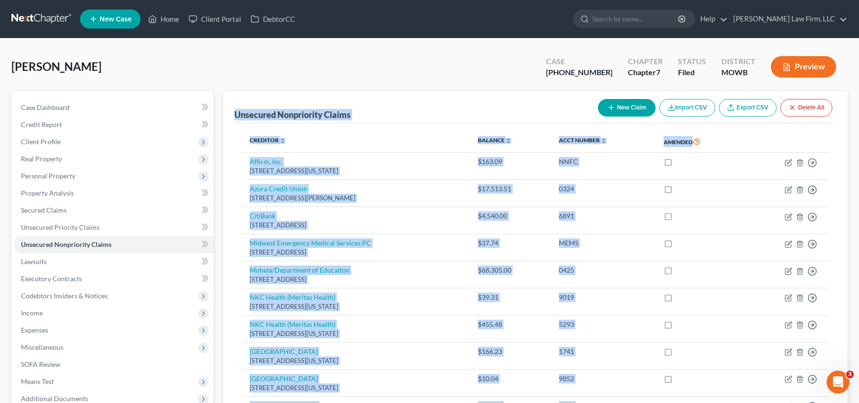
drag, startPoint x: 468, startPoint y: 365, endPoint x: 230, endPoint y: 103, distance: 354.0
click at [230, 103] on ui-view "Unsecured Nonpriority Claims New Claim Import CSV Export CSV Delete All Credito…" at bounding box center [535, 331] width 624 height 481
click at [243, 112] on div "Unsecured Nonpriority Claims" at bounding box center [292, 114] width 116 height 11
click at [235, 114] on div "Unsecured Nonpriority Claims" at bounding box center [292, 114] width 116 height 11
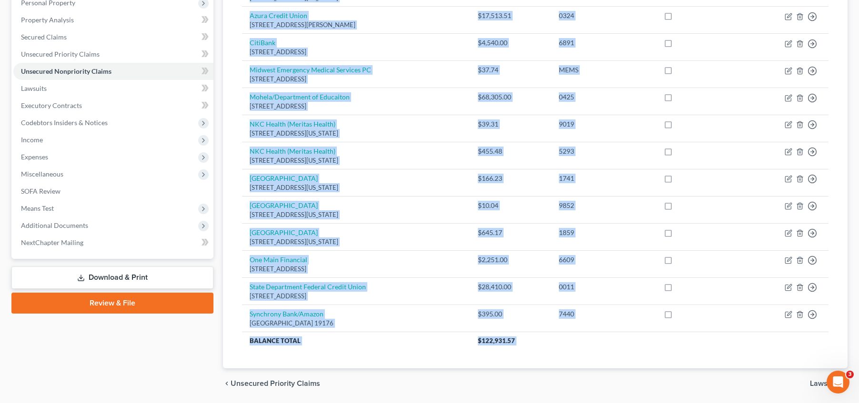
scroll to position [204, 0]
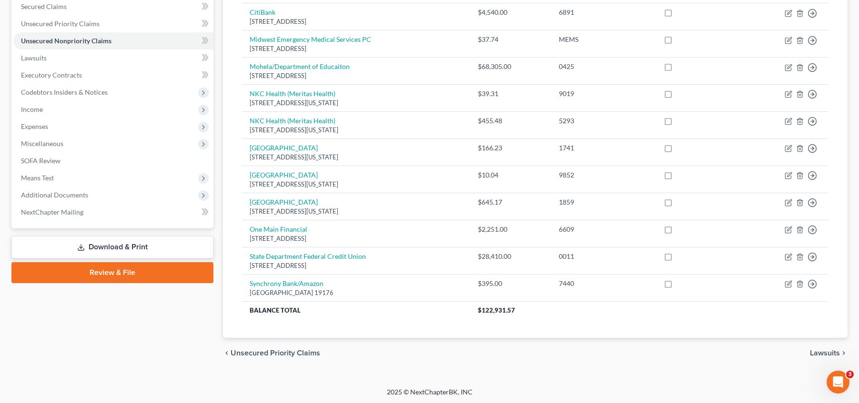
drag, startPoint x: 234, startPoint y: 114, endPoint x: 304, endPoint y: 334, distance: 230.9
click at [304, 334] on div "Unsecured Nonpriority Claims New Claim Import CSV Export CSV Delete All Credito…" at bounding box center [535, 113] width 624 height 451
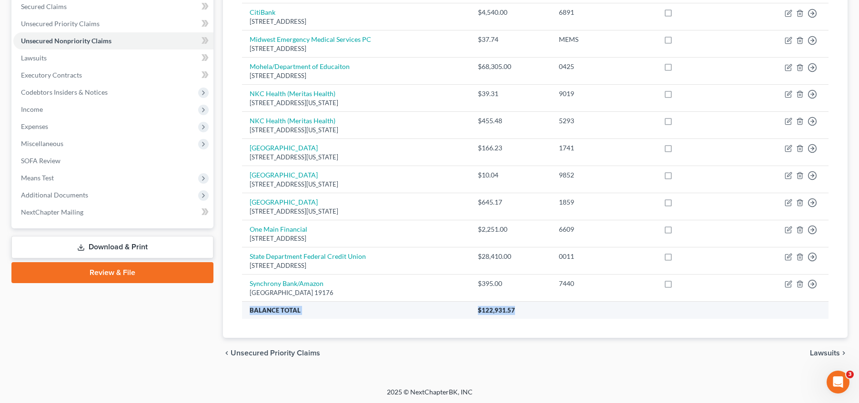
drag, startPoint x: 573, startPoint y: 309, endPoint x: 246, endPoint y: 314, distance: 327.7
click at [246, 314] on tr "Balance Total $122,931.57" at bounding box center [535, 310] width 586 height 17
click at [246, 314] on th "Balance Total" at bounding box center [356, 310] width 228 height 17
drag, startPoint x: 248, startPoint y: 310, endPoint x: 538, endPoint y: 305, distance: 289.6
click at [538, 305] on tr "Balance Total $122,931.57" at bounding box center [535, 310] width 586 height 17
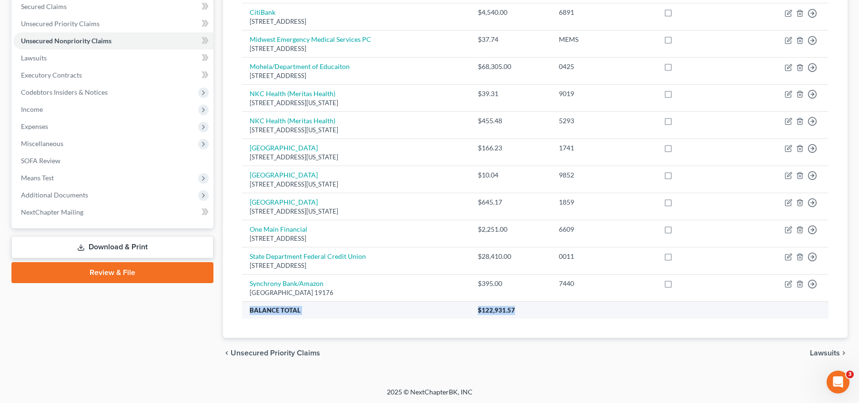
click at [534, 312] on th "$122,931.57" at bounding box center [649, 310] width 358 height 17
drag, startPoint x: 529, startPoint y: 310, endPoint x: 250, endPoint y: 307, distance: 278.6
click at [250, 307] on tr "Balance Total $122,931.57" at bounding box center [535, 310] width 586 height 17
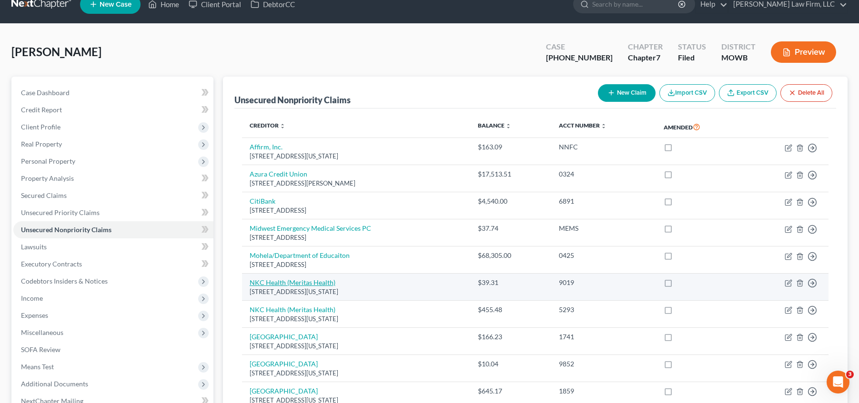
scroll to position [0, 0]
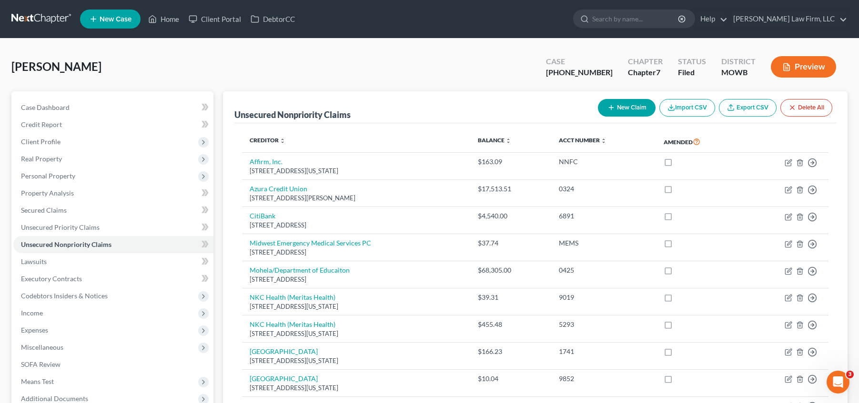
click at [237, 120] on div "Unsecured Nonpriority Claims" at bounding box center [292, 114] width 116 height 11
drag, startPoint x: 232, startPoint y: 116, endPoint x: 381, endPoint y: 113, distance: 148.1
click at [381, 113] on div "Unsecured Nonpriority Claims New Claim Import CSV Export CSV Delete All Credito…" at bounding box center [535, 316] width 624 height 451
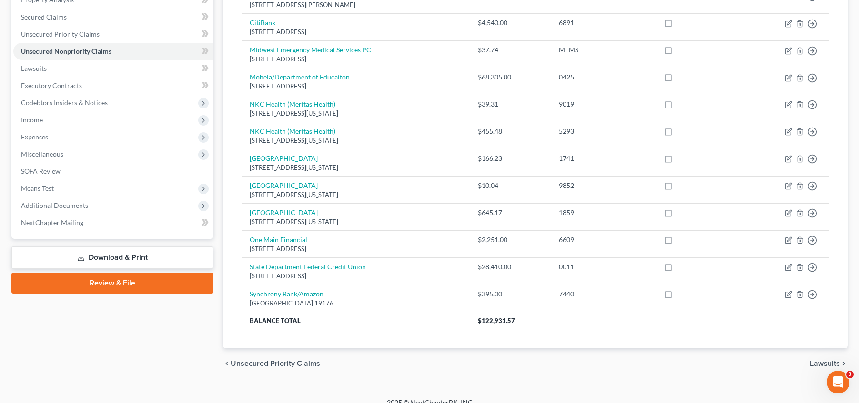
click at [220, 299] on div "Unsecured Nonpriority Claims New Claim Import CSV Export CSV Delete All Credito…" at bounding box center [535, 138] width 634 height 481
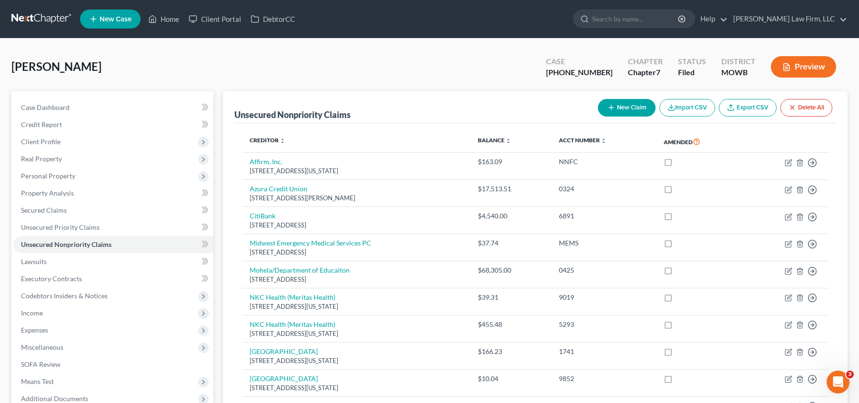
drag, startPoint x: 47, startPoint y: 67, endPoint x: 8, endPoint y: 66, distance: 39.5
click at [8, 66] on div "[PERSON_NAME] Upgraded Case [PHONE_NUMBER] Chapter Chapter 7 Status Filed Distr…" at bounding box center [429, 315] width 859 height 553
drag, startPoint x: 20, startPoint y: 67, endPoint x: 92, endPoint y: 76, distance: 72.5
click at [92, 76] on div "[PERSON_NAME] Upgraded Case [PHONE_NUMBER] Chapter Chapter 7 Status Filed Distr…" at bounding box center [429, 315] width 859 height 553
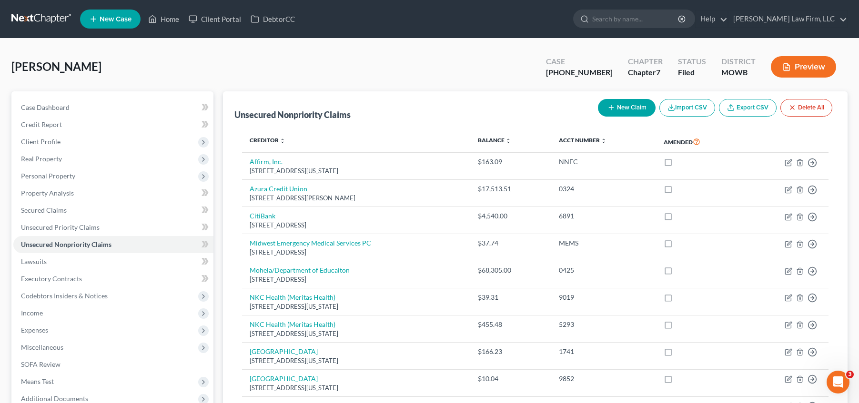
click at [89, 71] on div "[PERSON_NAME] Upgraded Case [PHONE_NUMBER] Chapter Chapter 7 Status Filed Distr…" at bounding box center [429, 70] width 836 height 41
drag, startPoint x: 87, startPoint y: 69, endPoint x: 12, endPoint y: 64, distance: 75.4
click at [12, 64] on span "[PERSON_NAME]" at bounding box center [56, 67] width 90 height 14
click at [836, 320] on div "Unsecured Nonpriority Claims New Claim Import CSV Export CSV Delete All Credito…" at bounding box center [535, 316] width 624 height 451
